Goal: Task Accomplishment & Management: Manage account settings

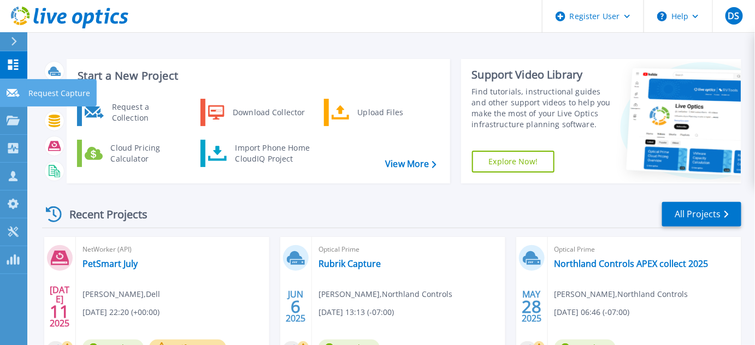
click at [17, 92] on icon at bounding box center [13, 93] width 13 height 8
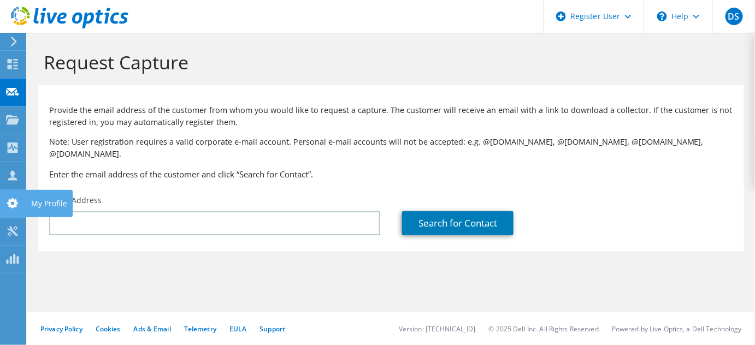
click at [11, 202] on icon at bounding box center [12, 203] width 13 height 10
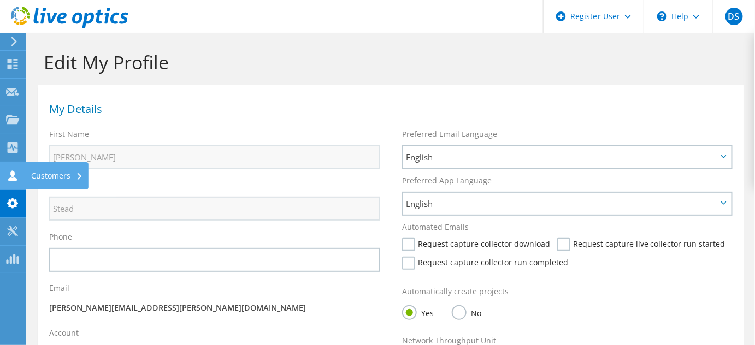
click at [9, 179] on use at bounding box center [12, 175] width 9 height 10
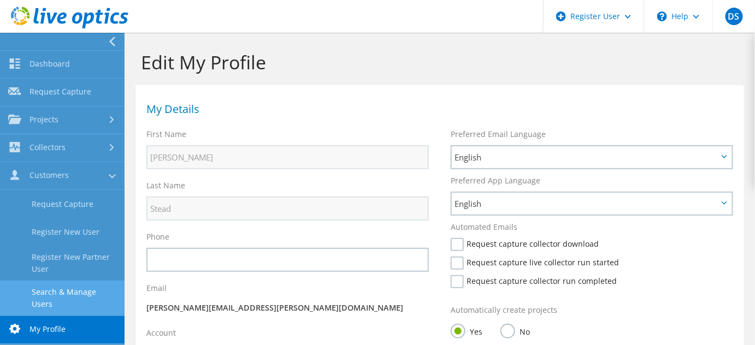
click at [80, 298] on link "Search & Manage Users" at bounding box center [62, 298] width 125 height 35
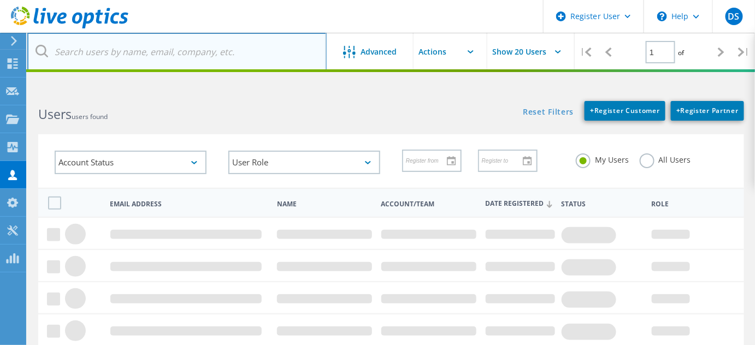
click at [185, 50] on input "text" at bounding box center [176, 52] width 299 height 38
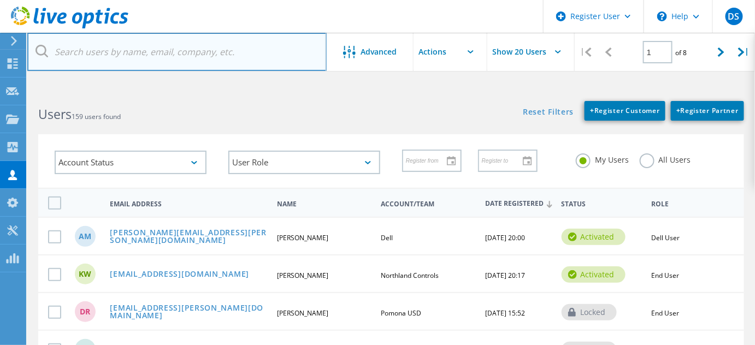
paste input "[PERSON_NAME][EMAIL_ADDRESS][DOMAIN_NAME];"
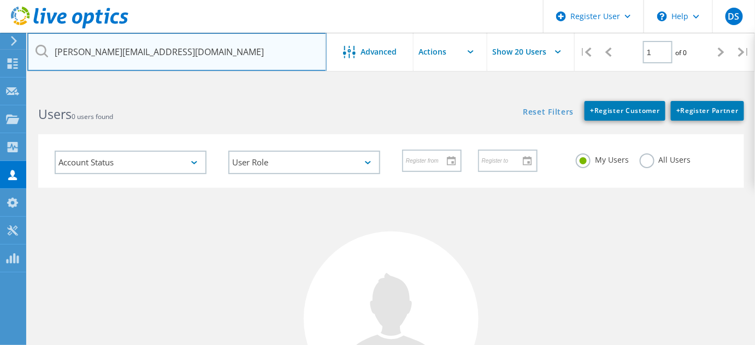
type input "[PERSON_NAME][EMAIL_ADDRESS][DOMAIN_NAME]"
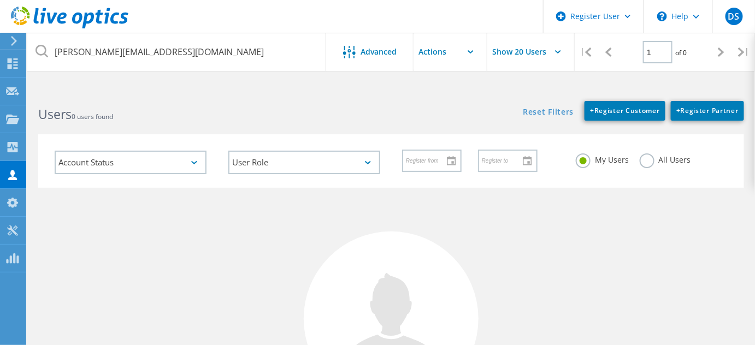
click at [656, 164] on div "All Users" at bounding box center [665, 162] width 51 height 16
click at [651, 161] on label "All Users" at bounding box center [665, 159] width 51 height 10
click at [0, 0] on input "All Users" at bounding box center [0, 0] width 0 height 0
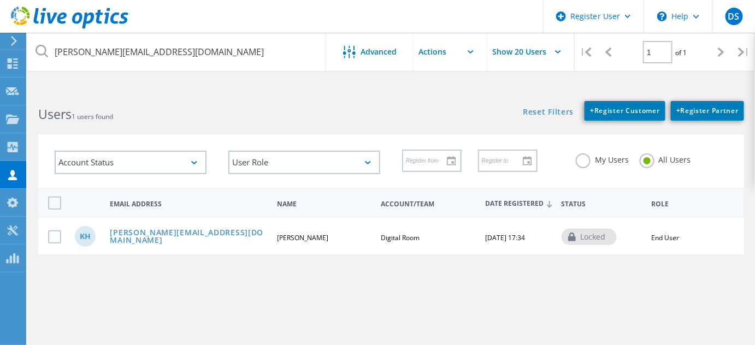
click at [150, 245] on div "KH [PERSON_NAME][EMAIL_ADDRESS][DOMAIN_NAME] [PERSON_NAME] Digital Room [DATE] …" at bounding box center [391, 236] width 706 height 38
click at [160, 237] on link "[PERSON_NAME][EMAIL_ADDRESS][DOMAIN_NAME]" at bounding box center [188, 237] width 157 height 17
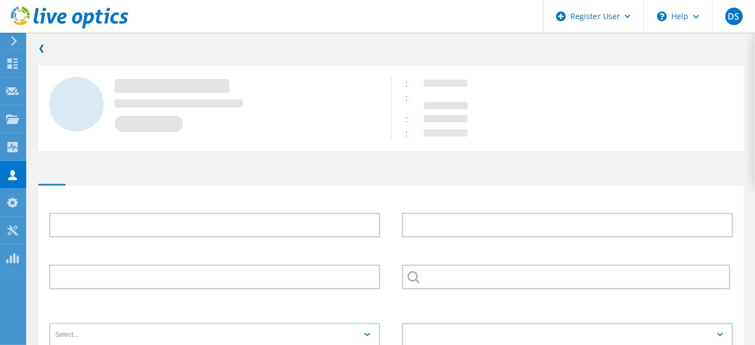
type input "[PERSON_NAME]"
type input "Digital Room"
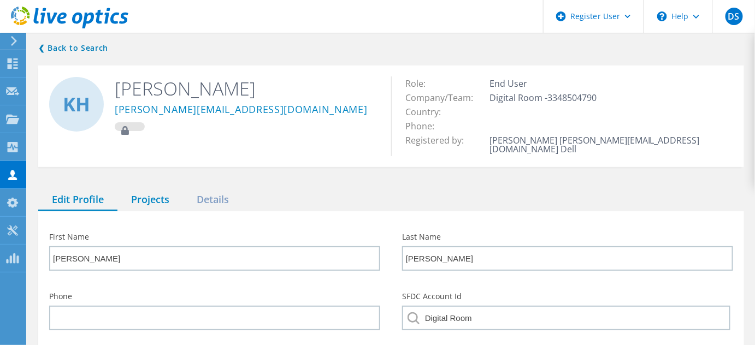
click at [139, 194] on div "Projects" at bounding box center [150, 200] width 66 height 22
